Goal: Task Accomplishment & Management: Manage account settings

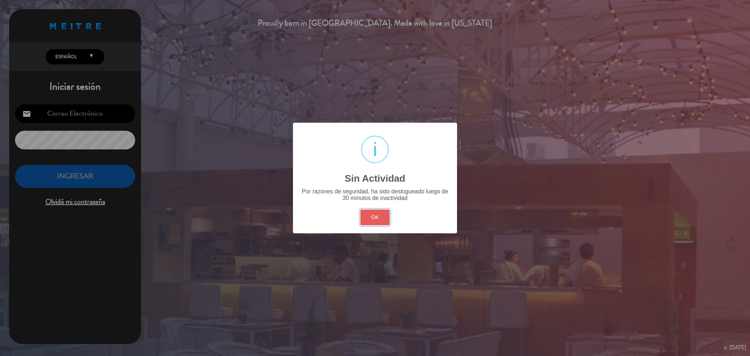
click at [384, 213] on button "OK" at bounding box center [376, 218] width 30 height 16
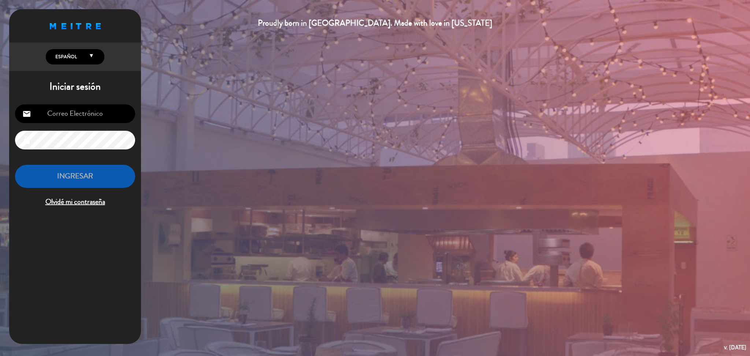
click at [118, 117] on input "email" at bounding box center [75, 113] width 120 height 19
type input "[DOMAIN_NAME][EMAIL_ADDRESS][DOMAIN_NAME]"
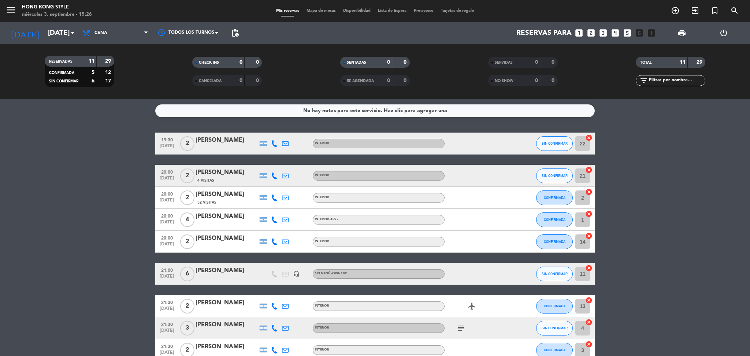
click at [137, 120] on div "No hay notas para este servicio. Haz clic para agregar una 19:30 [DATE] 2 [PERS…" at bounding box center [375, 227] width 750 height 257
click at [274, 143] on icon at bounding box center [274, 143] width 7 height 7
click at [270, 126] on div "[PHONE_NUMBER]" at bounding box center [279, 123] width 48 height 8
click at [270, 125] on div "[PHONE_NUMBER]" at bounding box center [279, 123] width 48 height 8
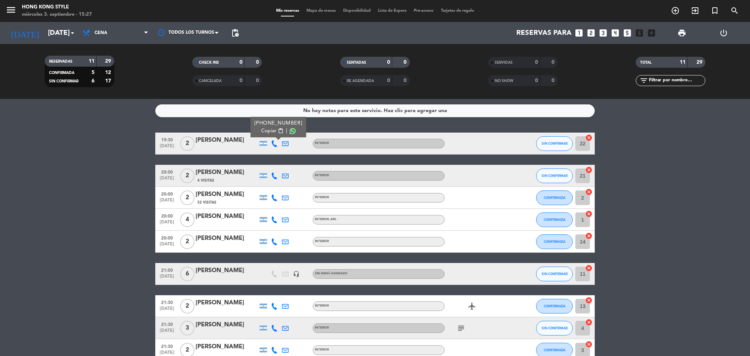
click at [271, 131] on span "Copiar" at bounding box center [268, 131] width 15 height 8
click at [272, 176] on icon at bounding box center [274, 176] width 7 height 7
click at [278, 162] on span "content_paste" at bounding box center [280, 162] width 5 height 5
click at [276, 191] on div at bounding box center [274, 198] width 11 height 22
click at [276, 195] on icon at bounding box center [274, 198] width 7 height 7
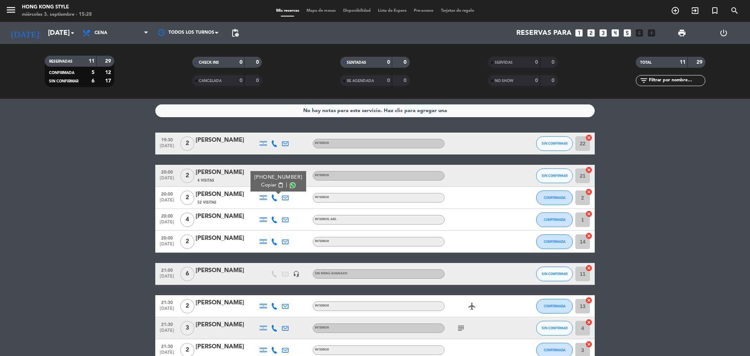
click at [270, 185] on span "Copiar" at bounding box center [268, 185] width 15 height 8
click at [273, 219] on icon at bounding box center [274, 220] width 7 height 7
click at [273, 204] on button "Copiar content_paste" at bounding box center [271, 207] width 22 height 8
click at [274, 241] on icon at bounding box center [274, 242] width 7 height 7
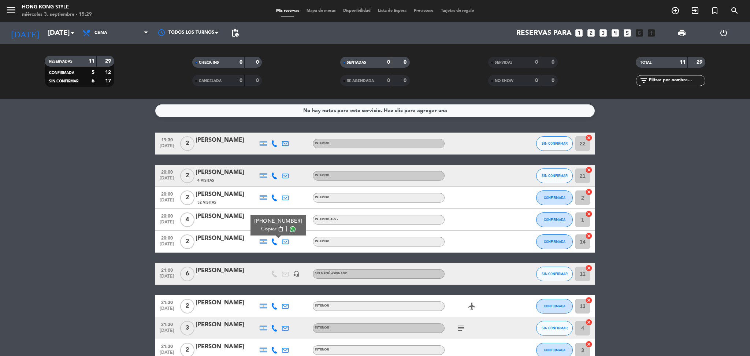
click at [268, 230] on span "Copiar" at bounding box center [268, 229] width 15 height 8
click at [100, 210] on bookings-row "19:30 [DATE] 2 [PERSON_NAME] INTERIOR SIN CONFIRMAR 22 cancel 20:00 [DATE] 2 [P…" at bounding box center [375, 274] width 750 height 283
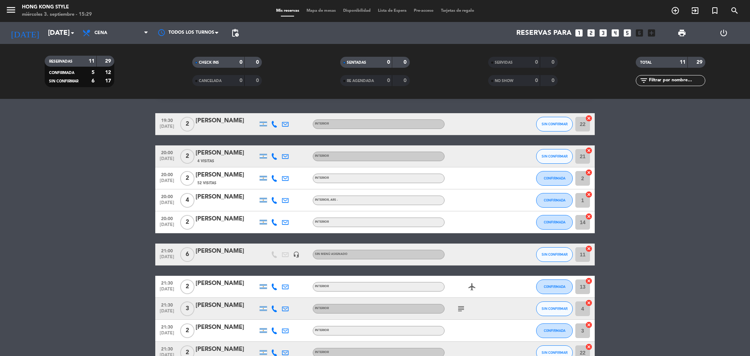
scroll to position [96, 0]
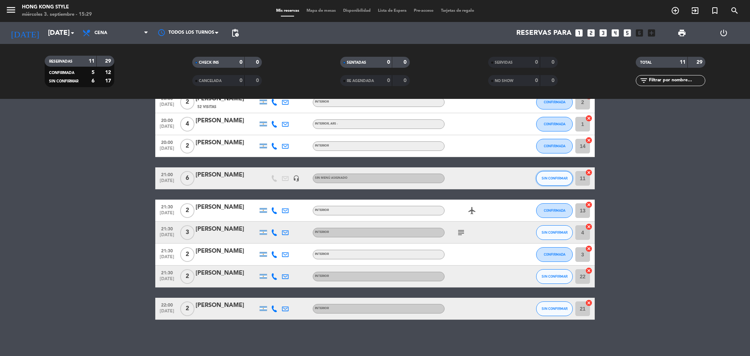
click at [550, 174] on button "SIN CONFIRMAR" at bounding box center [554, 178] width 37 height 15
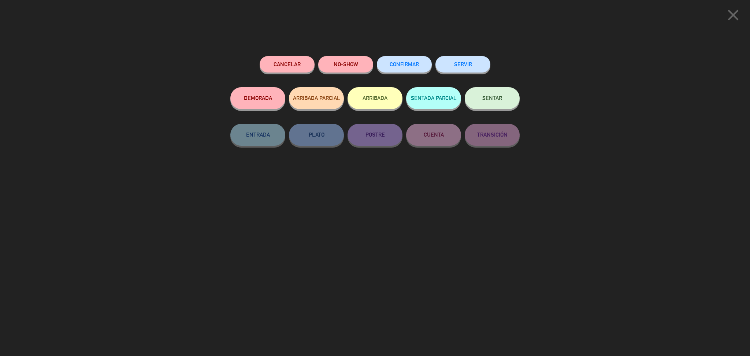
click at [400, 58] on button "CONFIRMAR" at bounding box center [404, 64] width 55 height 16
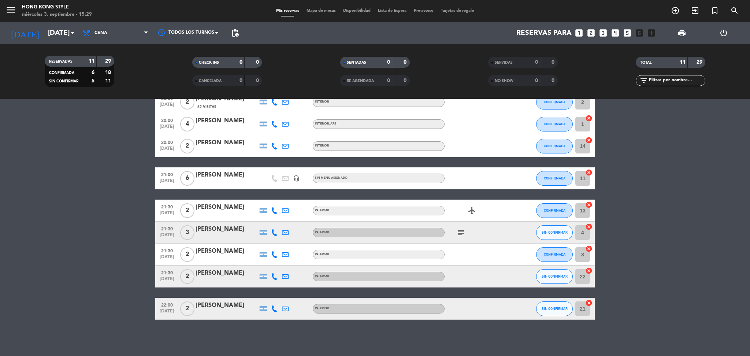
click at [273, 212] on icon at bounding box center [274, 210] width 7 height 7
click at [270, 198] on span "Copiar" at bounding box center [268, 198] width 15 height 8
click at [273, 234] on icon at bounding box center [274, 232] width 7 height 7
click at [267, 219] on span "Copiar" at bounding box center [268, 220] width 15 height 8
click at [274, 254] on icon at bounding box center [274, 254] width 7 height 7
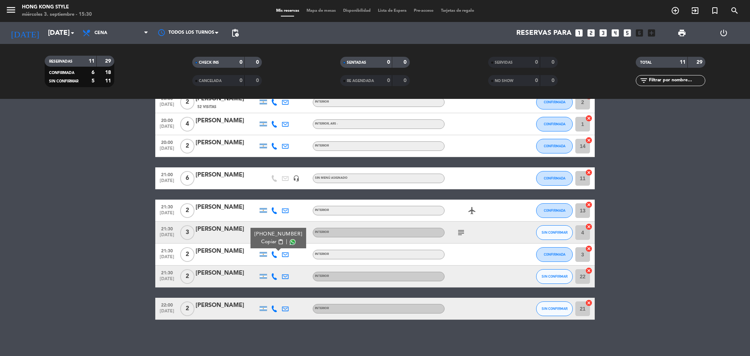
click at [267, 240] on span "Copiar" at bounding box center [268, 242] width 15 height 8
click at [273, 278] on icon at bounding box center [274, 276] width 7 height 7
click at [271, 264] on span "Copiar" at bounding box center [268, 264] width 15 height 8
click at [273, 307] on icon at bounding box center [274, 309] width 7 height 7
click at [264, 298] on span "Copiar" at bounding box center [267, 296] width 15 height 8
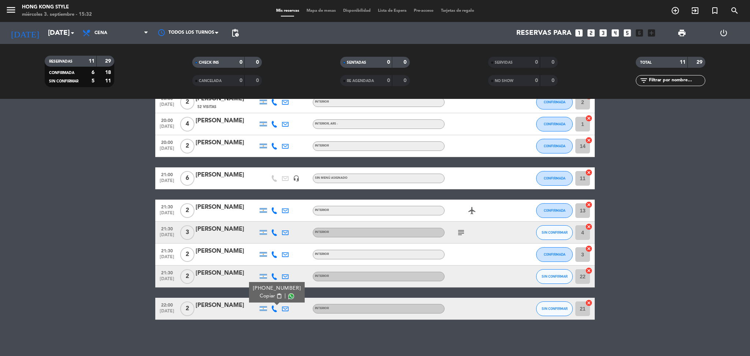
click at [124, 212] on bookings-row "19:30 [DATE] 2 [PERSON_NAME] INTERIOR SIN CONFIRMAR 22 cancel 20:00 [DATE] 2 [P…" at bounding box center [375, 178] width 750 height 283
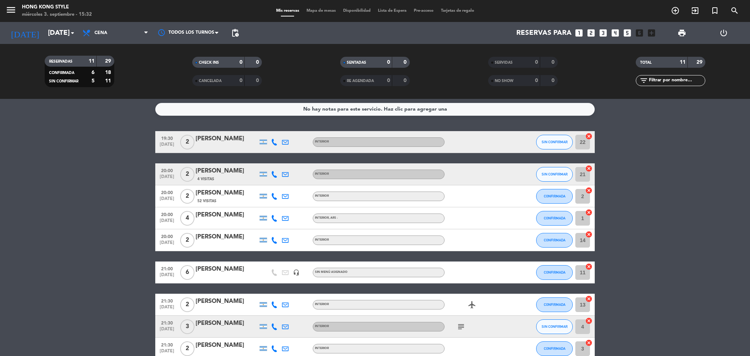
scroll to position [0, 0]
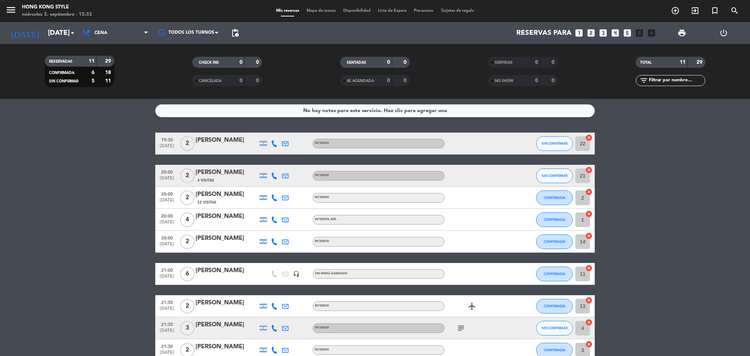
click at [70, 252] on bookings-row "19:30 [DATE] 2 [PERSON_NAME] INTERIOR SIN CONFIRMAR 22 cancel 20:00 [DATE] 2 [P…" at bounding box center [375, 274] width 750 height 283
click at [564, 321] on button "SIN CONFIRMAR" at bounding box center [554, 328] width 37 height 15
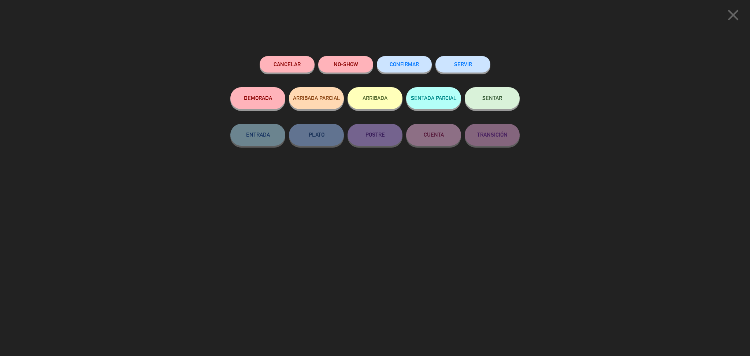
click at [407, 64] on span "CONFIRMAR" at bounding box center [404, 64] width 29 height 6
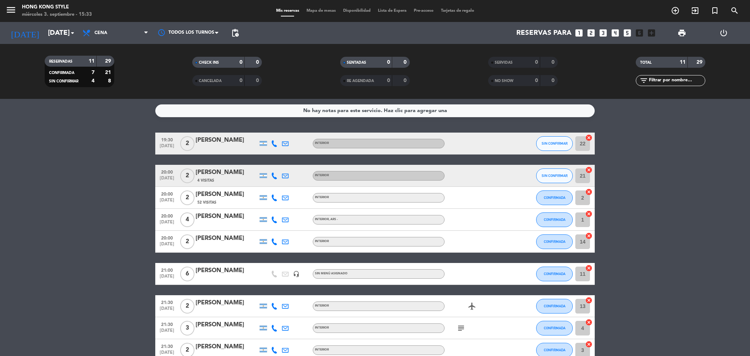
click at [555, 135] on div "SIN CONFIRMAR" at bounding box center [554, 144] width 37 height 22
click at [555, 139] on button "SIN CONFIRMAR" at bounding box center [554, 143] width 37 height 15
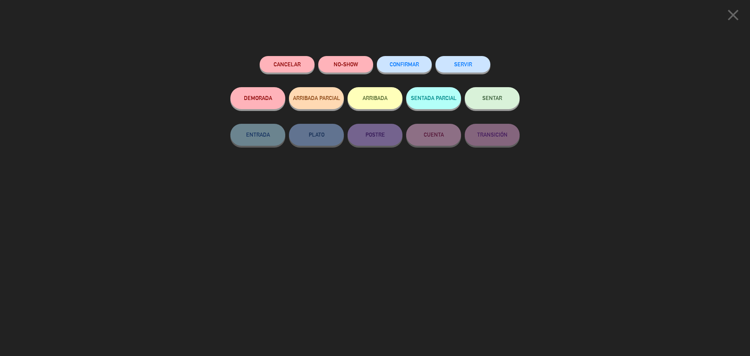
click at [266, 100] on button "DEMORADA" at bounding box center [257, 98] width 55 height 22
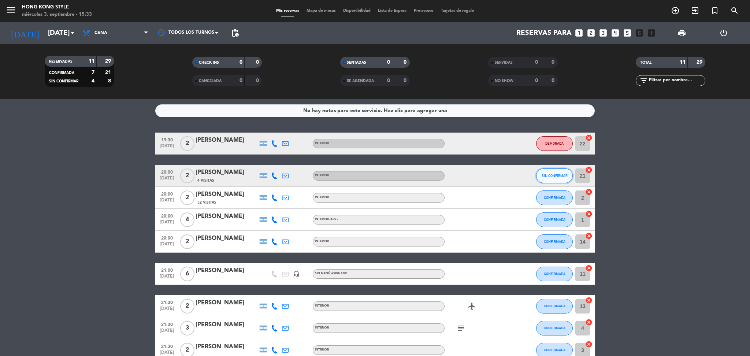
click at [547, 169] on button "SIN CONFIRMAR" at bounding box center [554, 176] width 37 height 15
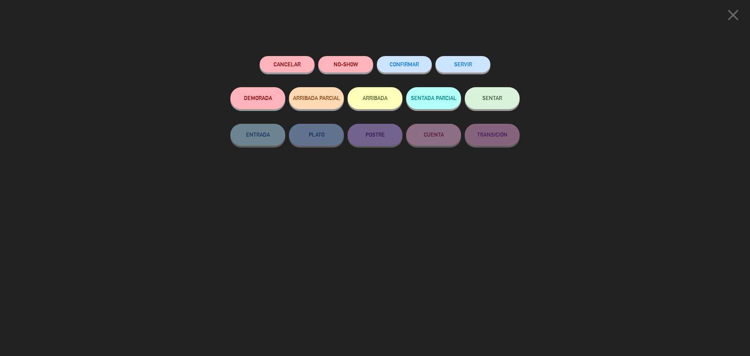
click at [249, 103] on button "DEMORADA" at bounding box center [257, 98] width 55 height 22
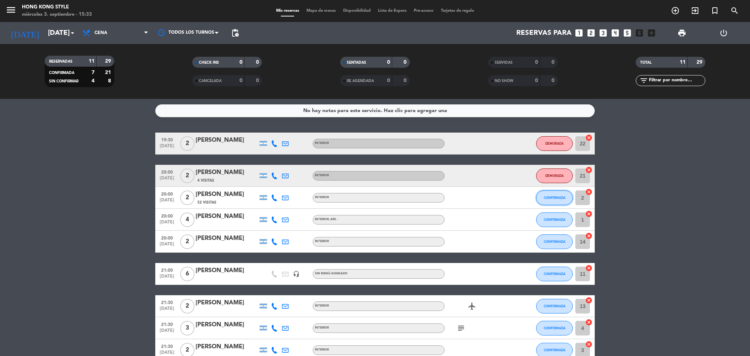
click at [566, 197] on button "CONFIRMADA" at bounding box center [554, 198] width 37 height 15
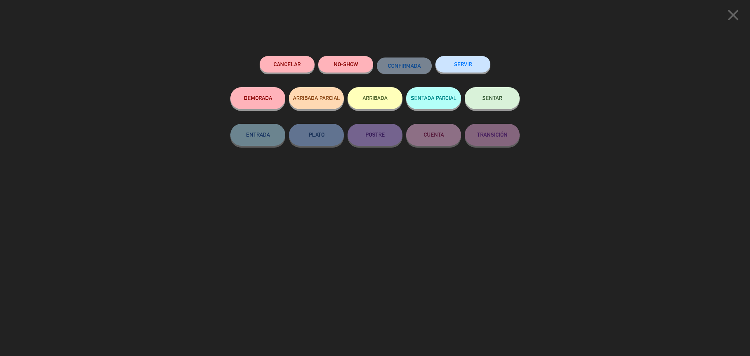
click at [276, 104] on button "DEMORADA" at bounding box center [257, 98] width 55 height 22
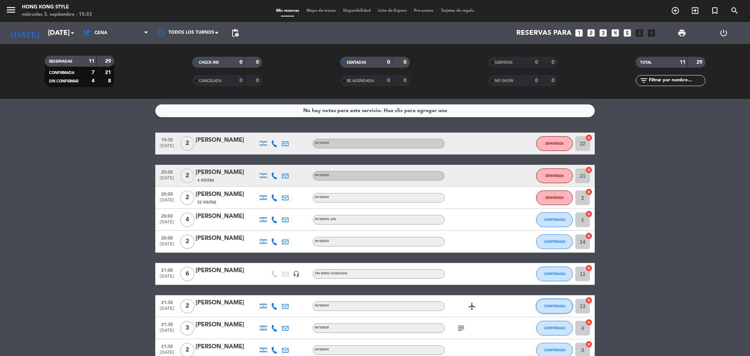
click at [559, 306] on span "CONFIRMADA" at bounding box center [555, 306] width 22 height 4
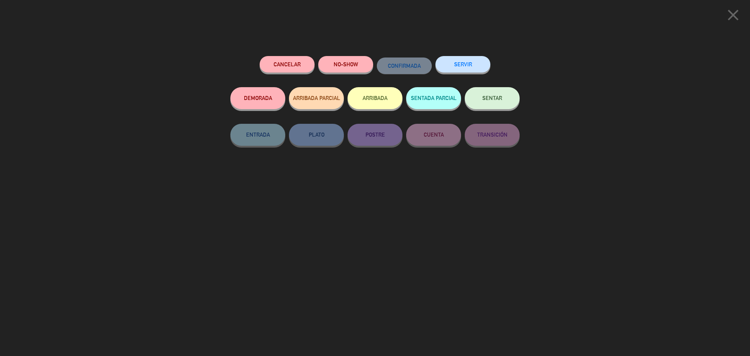
click at [272, 100] on button "DEMORADA" at bounding box center [257, 98] width 55 height 22
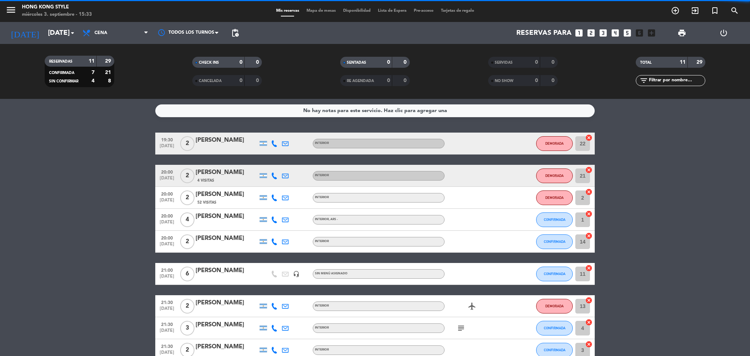
click at [680, 219] on bookings-row "19:30 [DATE] 2 [PERSON_NAME] INTERIOR DEMORADA 22 cancel 20:00 [DATE] 2 [PERSON…" at bounding box center [375, 274] width 750 height 283
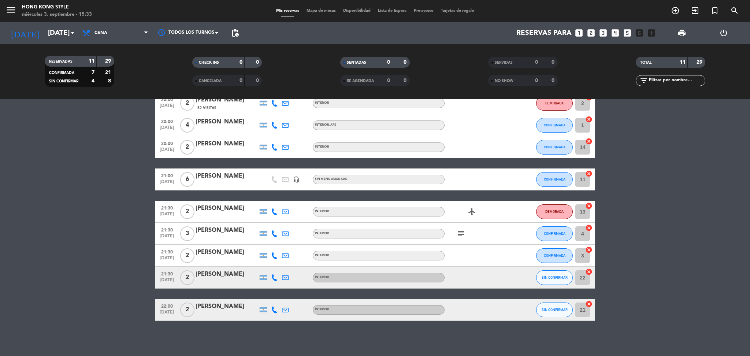
scroll to position [96, 0]
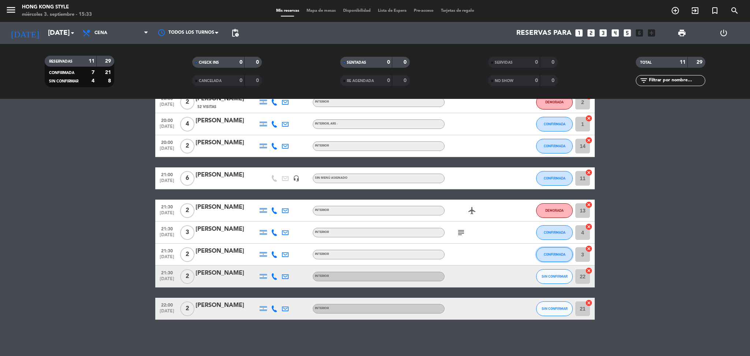
click at [558, 251] on button "CONFIRMADA" at bounding box center [554, 254] width 37 height 15
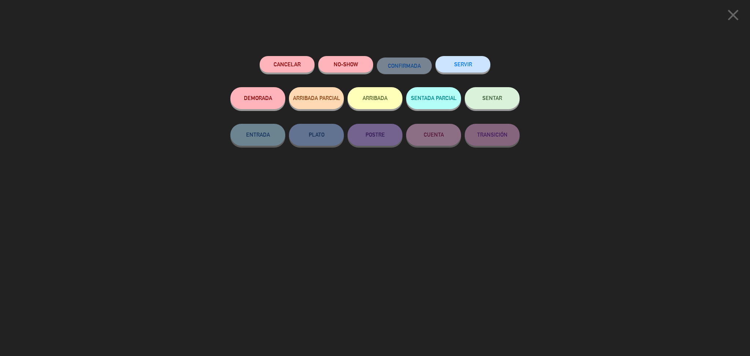
click at [269, 99] on button "DEMORADA" at bounding box center [257, 98] width 55 height 22
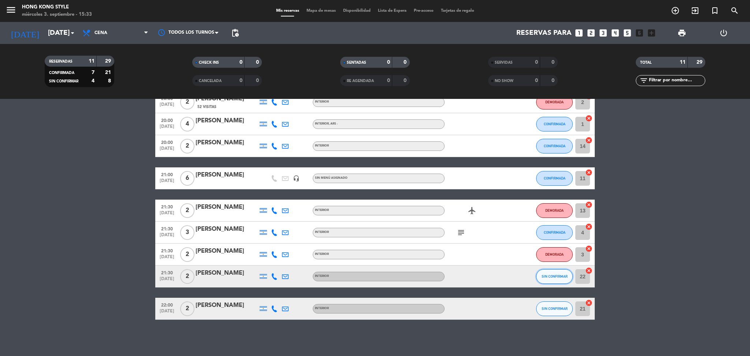
click at [548, 277] on span "SIN CONFIRMAR" at bounding box center [555, 276] width 26 height 4
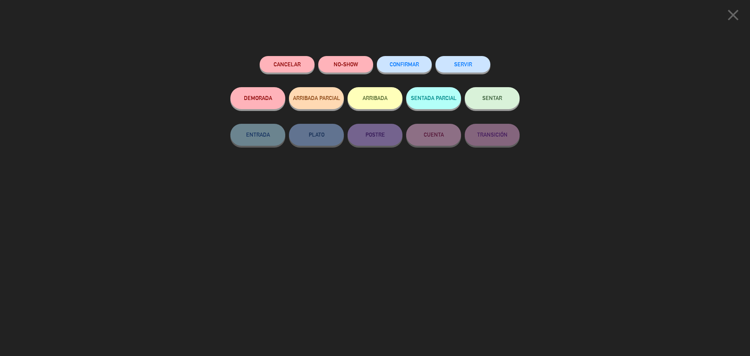
click at [266, 101] on button "DEMORADA" at bounding box center [257, 98] width 55 height 22
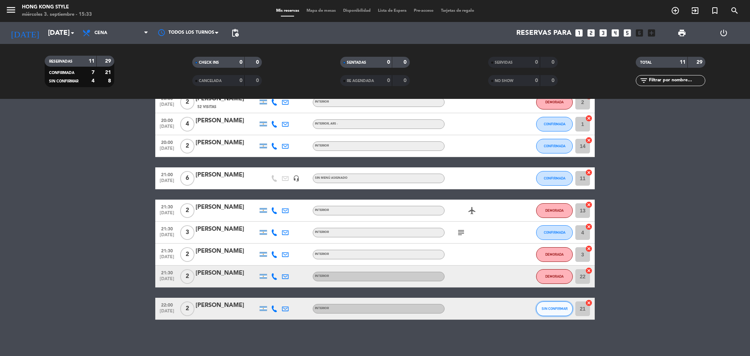
click at [559, 304] on button "SIN CONFIRMAR" at bounding box center [554, 309] width 37 height 15
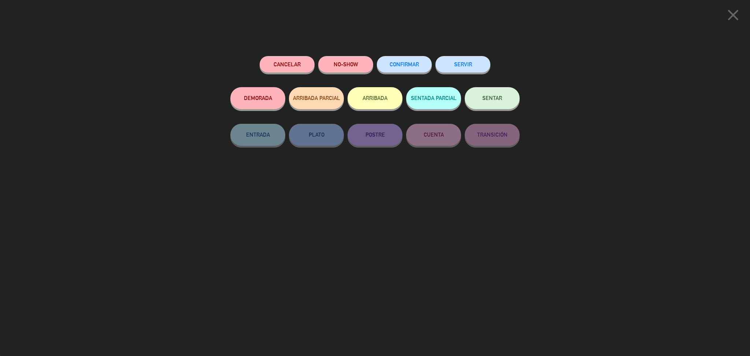
click at [263, 102] on button "DEMORADA" at bounding box center [257, 98] width 55 height 22
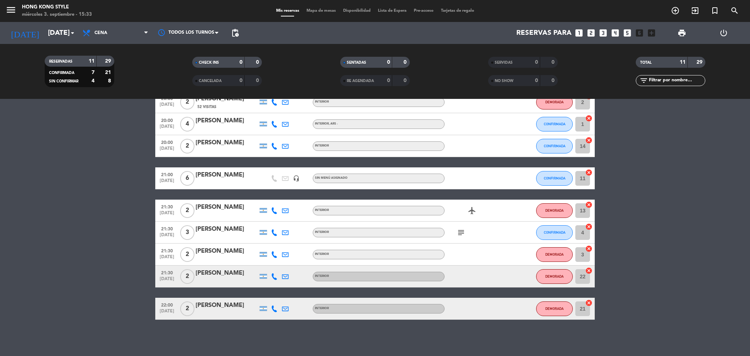
click at [625, 232] on bookings-row "19:30 [DATE] 2 [PERSON_NAME] INTERIOR DEMORADA 22 cancel 20:00 [DATE] 2 [PERSON…" at bounding box center [375, 178] width 750 height 283
click at [460, 233] on icon "subject" at bounding box center [461, 232] width 9 height 9
click at [667, 241] on bookings-row "19:30 [DATE] 2 [PERSON_NAME] INTERIOR DEMORADA 22 cancel 20:00 [DATE] 2 [PERSON…" at bounding box center [375, 178] width 750 height 283
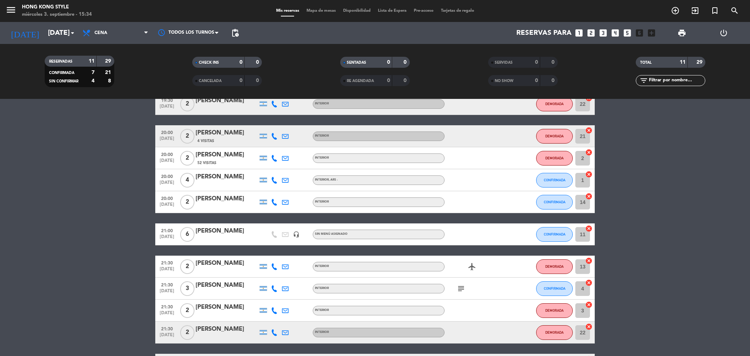
scroll to position [0, 0]
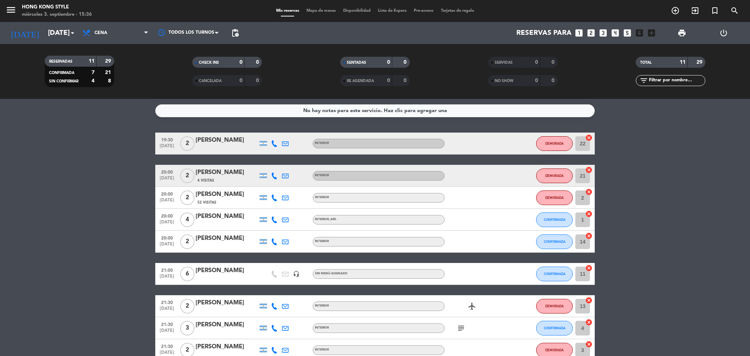
click at [76, 156] on bookings-row "19:30 [DATE] 2 [PERSON_NAME] INTERIOR DEMORADA 22 cancel 20:00 [DATE] 2 [PERSON…" at bounding box center [375, 274] width 750 height 283
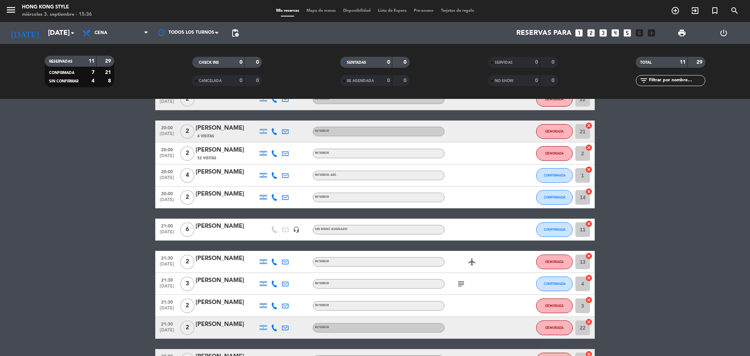
scroll to position [96, 0]
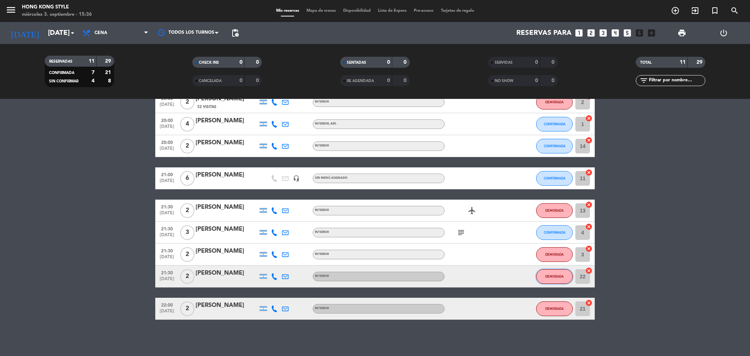
click at [558, 274] on span "DEMORADA" at bounding box center [555, 276] width 18 height 4
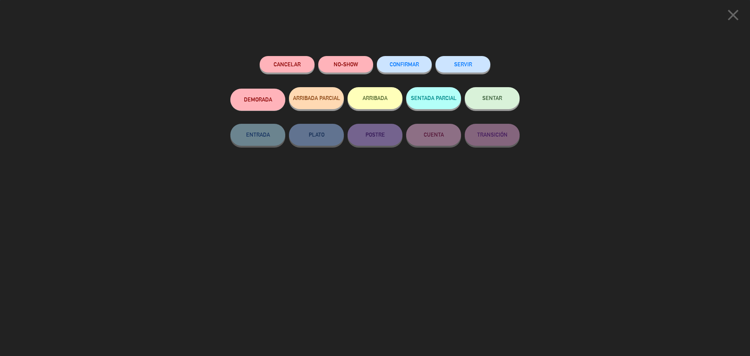
click at [277, 97] on button "DEMORADA" at bounding box center [257, 100] width 55 height 22
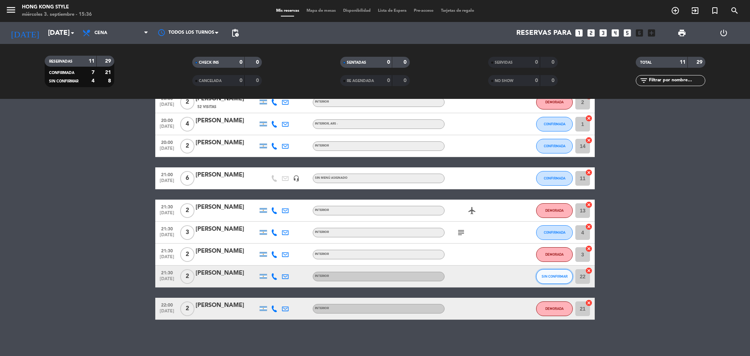
click at [544, 270] on button "SIN CONFIRMAR" at bounding box center [554, 276] width 37 height 15
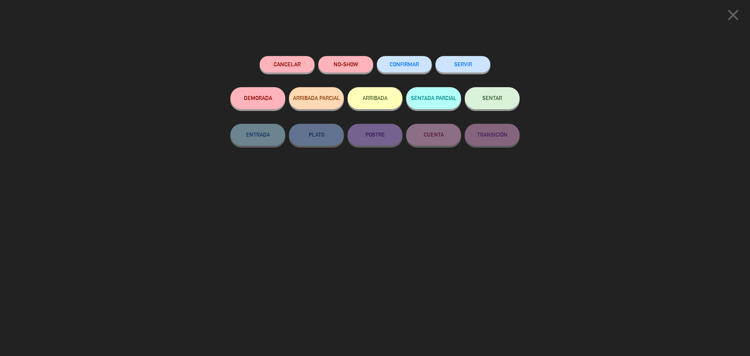
click at [404, 57] on button "CONFIRMAR" at bounding box center [404, 64] width 55 height 16
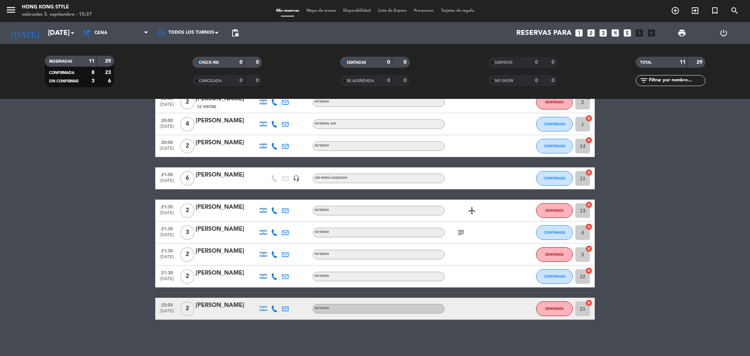
click at [116, 110] on bookings-row "19:30 [DATE] 2 [PERSON_NAME] INTERIOR DEMORADA 22 cancel 20:00 [DATE] 2 [PERSON…" at bounding box center [375, 178] width 750 height 283
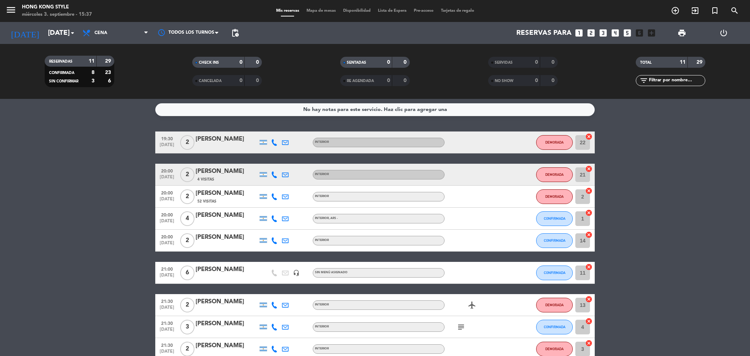
scroll to position [0, 0]
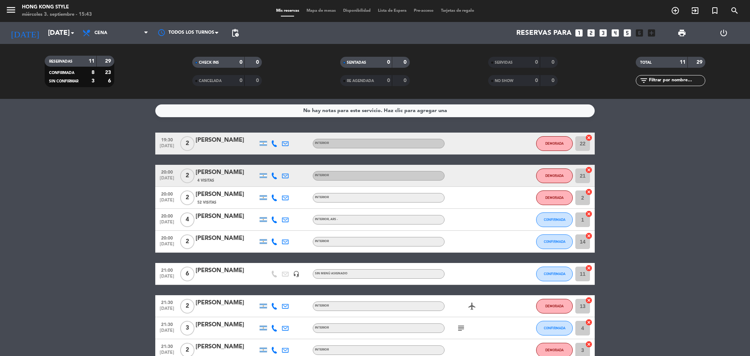
click at [106, 266] on bookings-row "19:30 [DATE] 2 [PERSON_NAME] INTERIOR DEMORADA 22 cancel 20:00 [DATE] 2 [PERSON…" at bounding box center [375, 274] width 750 height 283
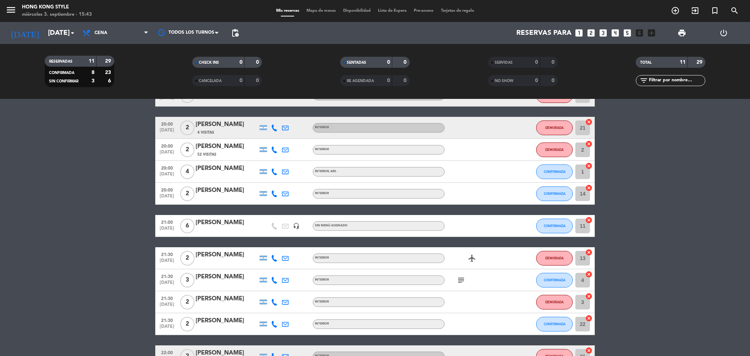
scroll to position [96, 0]
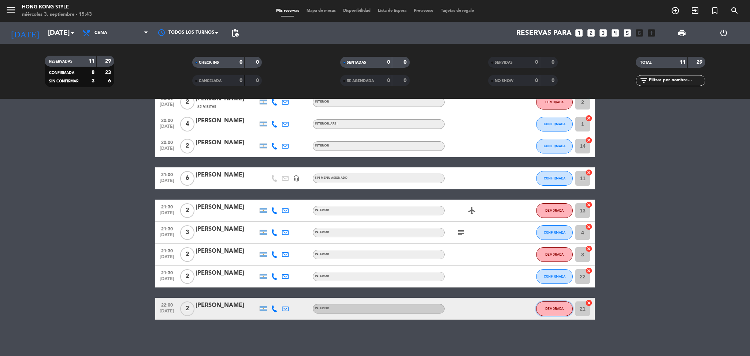
click at [559, 309] on span "DEMORADA" at bounding box center [555, 309] width 18 height 4
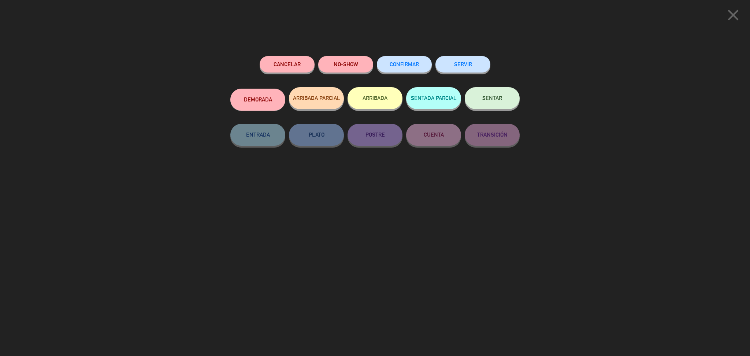
click at [267, 96] on button "DEMORADA" at bounding box center [257, 100] width 55 height 22
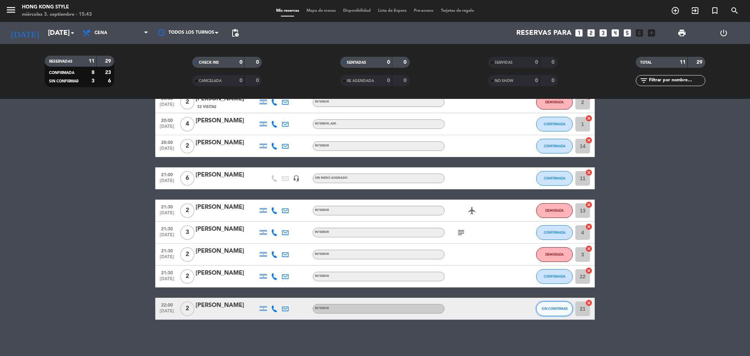
click at [564, 313] on button "SIN CONFIRMAR" at bounding box center [554, 309] width 37 height 15
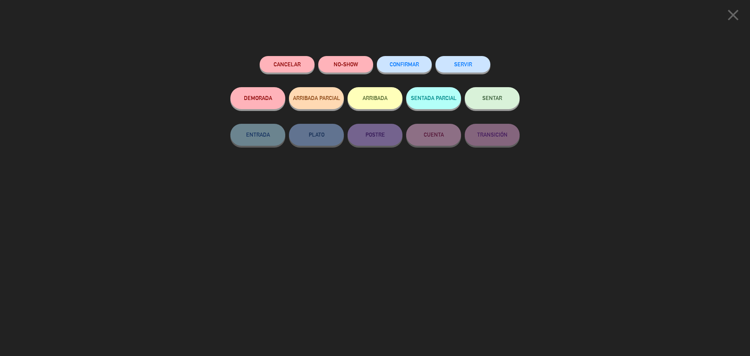
click at [401, 59] on button "CONFIRMAR" at bounding box center [404, 64] width 55 height 16
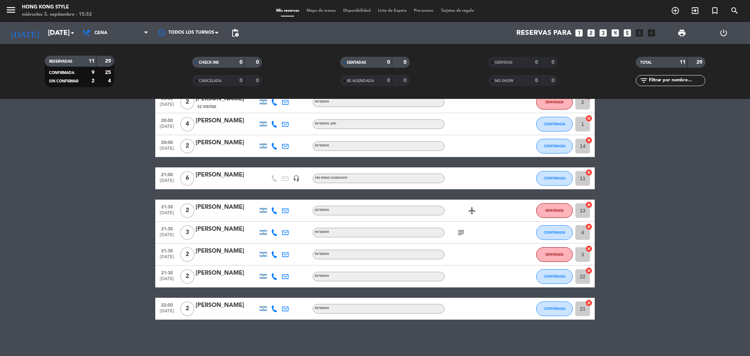
click at [113, 246] on bookings-row "19:30 [DATE] 2 [PERSON_NAME] INTERIOR DEMORADA 22 cancel 20:00 [DATE] 2 [PERSON…" at bounding box center [375, 178] width 750 height 283
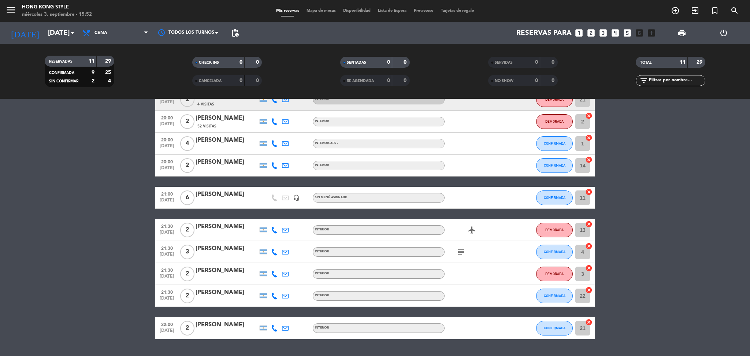
scroll to position [0, 0]
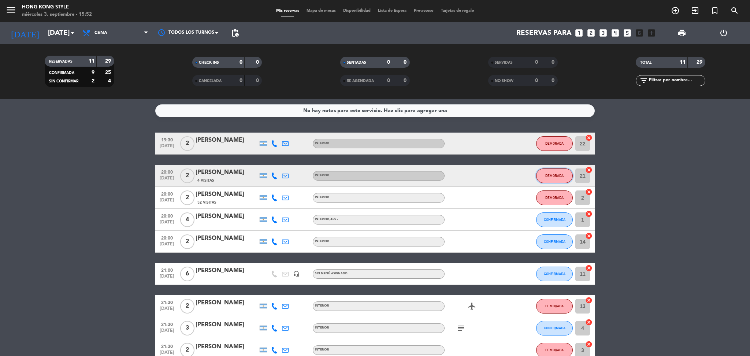
click at [548, 170] on button "DEMORADA" at bounding box center [554, 176] width 37 height 15
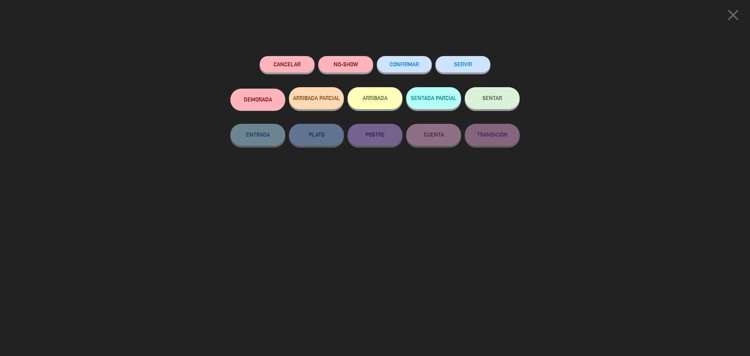
click at [266, 99] on button "DEMORADA" at bounding box center [257, 100] width 55 height 22
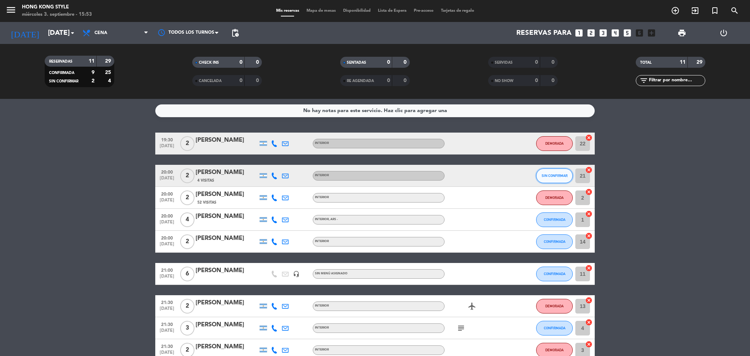
click at [558, 169] on button "SIN CONFIRMAR" at bounding box center [554, 176] width 37 height 15
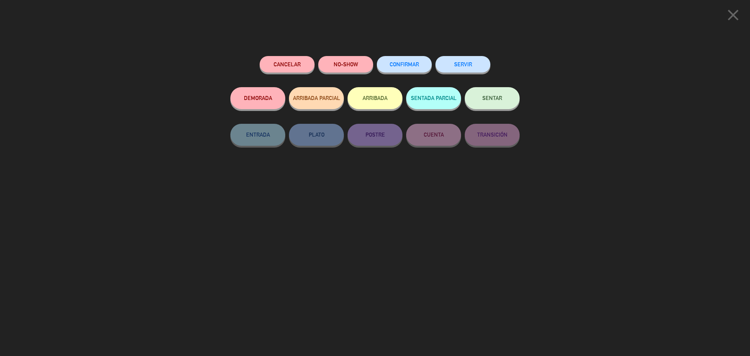
click at [417, 58] on button "CONFIRMAR" at bounding box center [404, 64] width 55 height 16
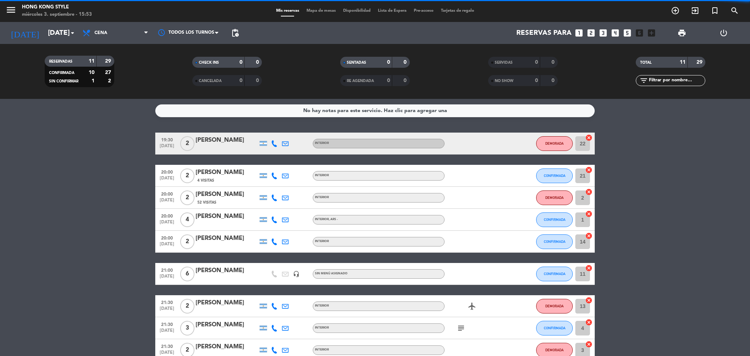
drag, startPoint x: 417, startPoint y: 58, endPoint x: 159, endPoint y: 127, distance: 266.3
click at [159, 127] on ng-component "menu HONG KONG STYLE [DATE] 3. septiembre - 15:53 Mis reservas Mapa de mesas Di…" at bounding box center [375, 178] width 750 height 356
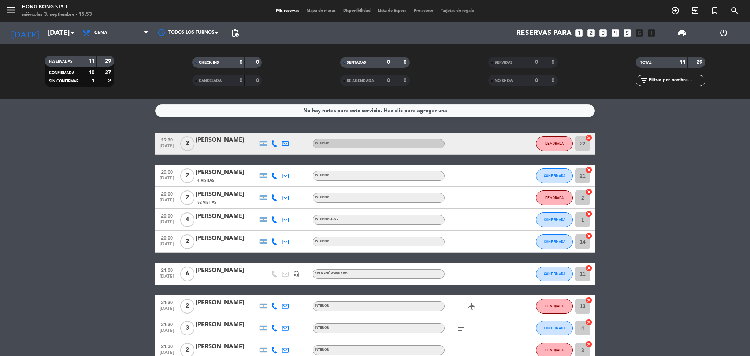
click at [159, 127] on div "No hay notas para este servicio. Haz clic para agregar una 19:30 [DATE] 2 [PERS…" at bounding box center [375, 227] width 750 height 257
click at [23, 169] on bookings-row "19:30 [DATE] 2 [PERSON_NAME] INTERIOR DEMORADA 22 cancel 20:00 [DATE] 2 [PERSON…" at bounding box center [375, 274] width 750 height 283
